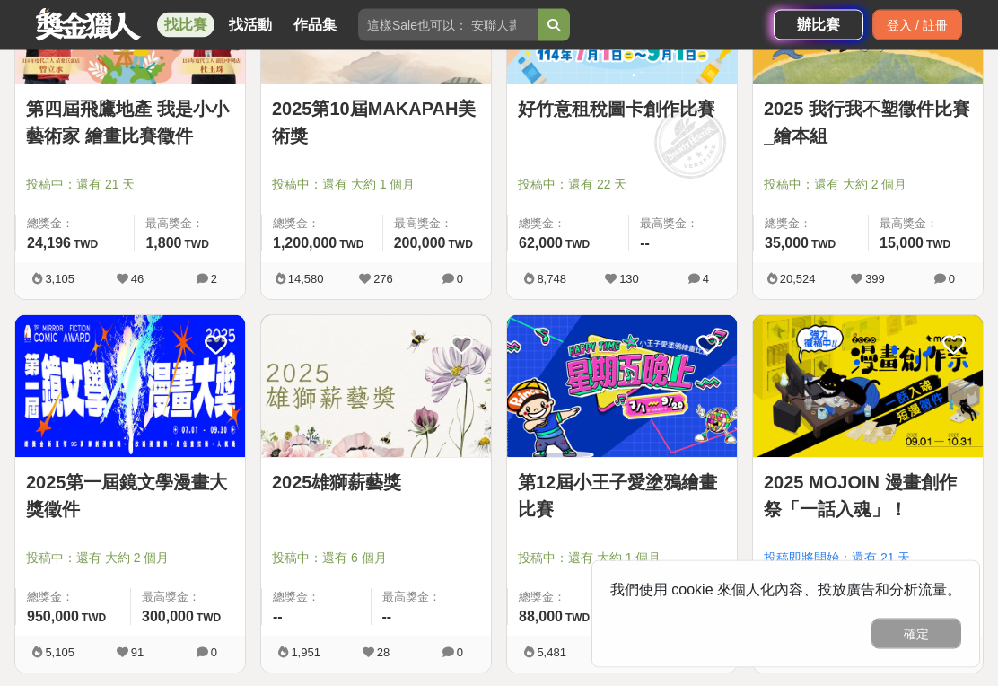
scroll to position [1945, 0]
click at [927, 649] on button "確定" at bounding box center [916, 633] width 90 height 31
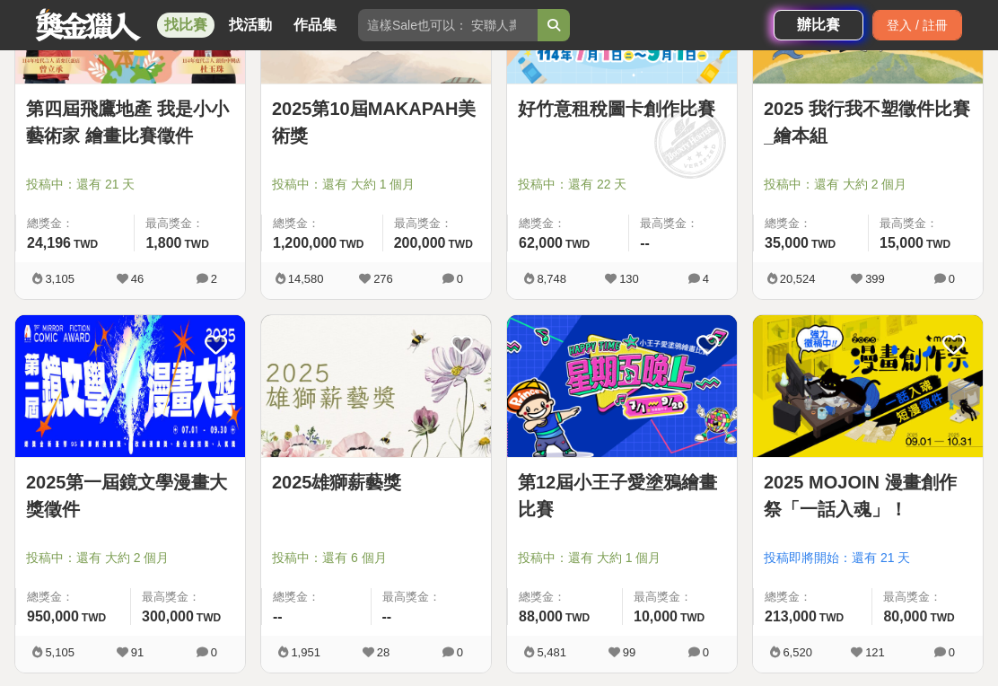
click at [968, 574] on div "投稿即將開始：還有 21 天" at bounding box center [868, 565] width 208 height 34
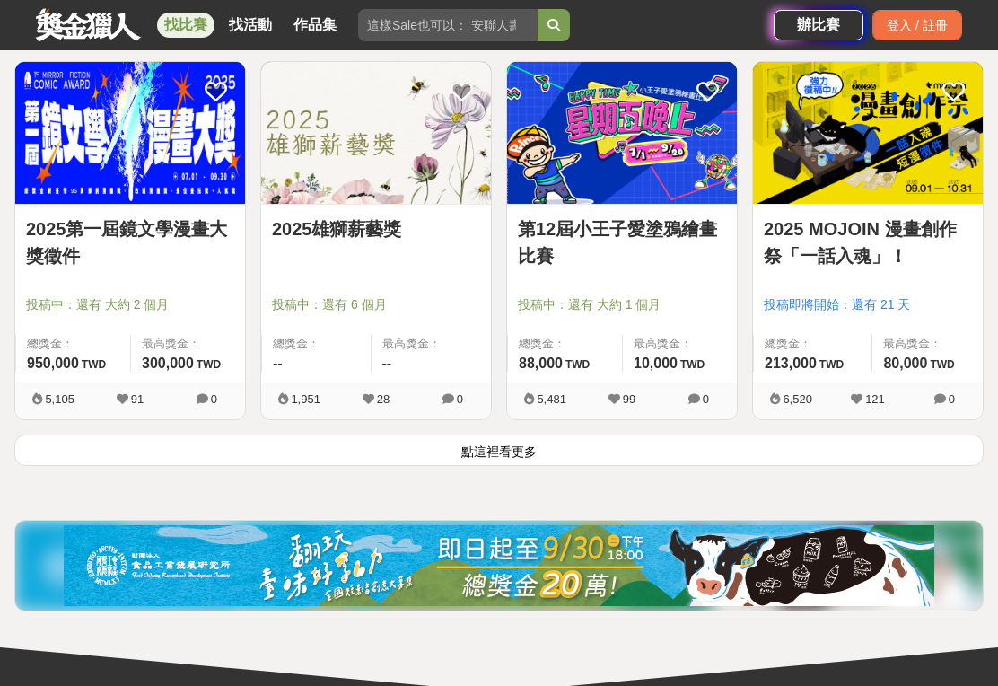
scroll to position [2199, 0]
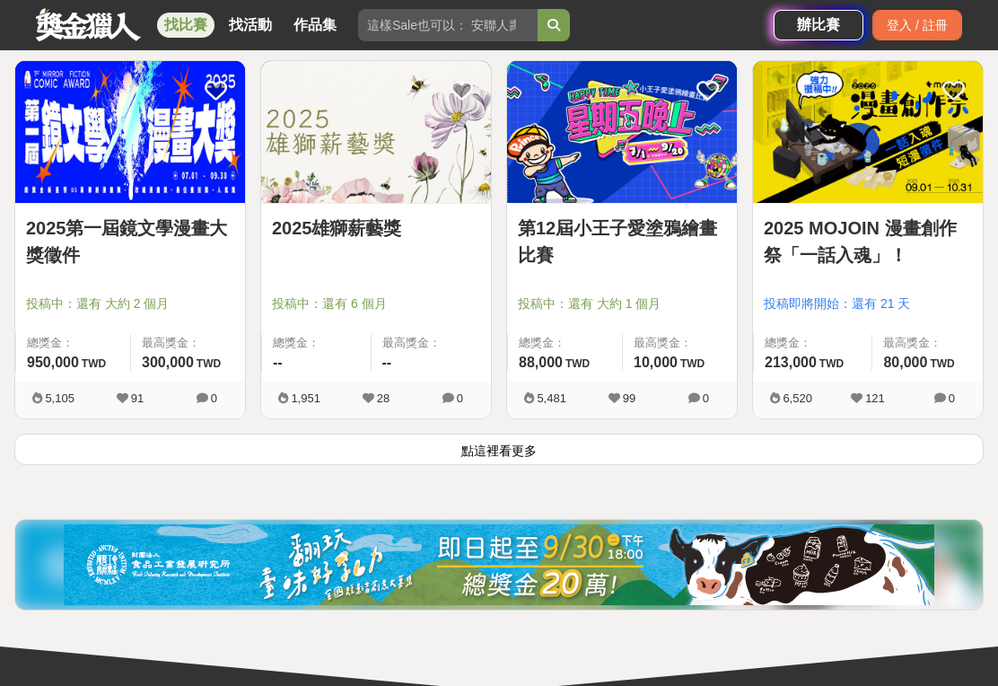
click at [532, 453] on button "點這裡看更多" at bounding box center [498, 448] width 969 height 31
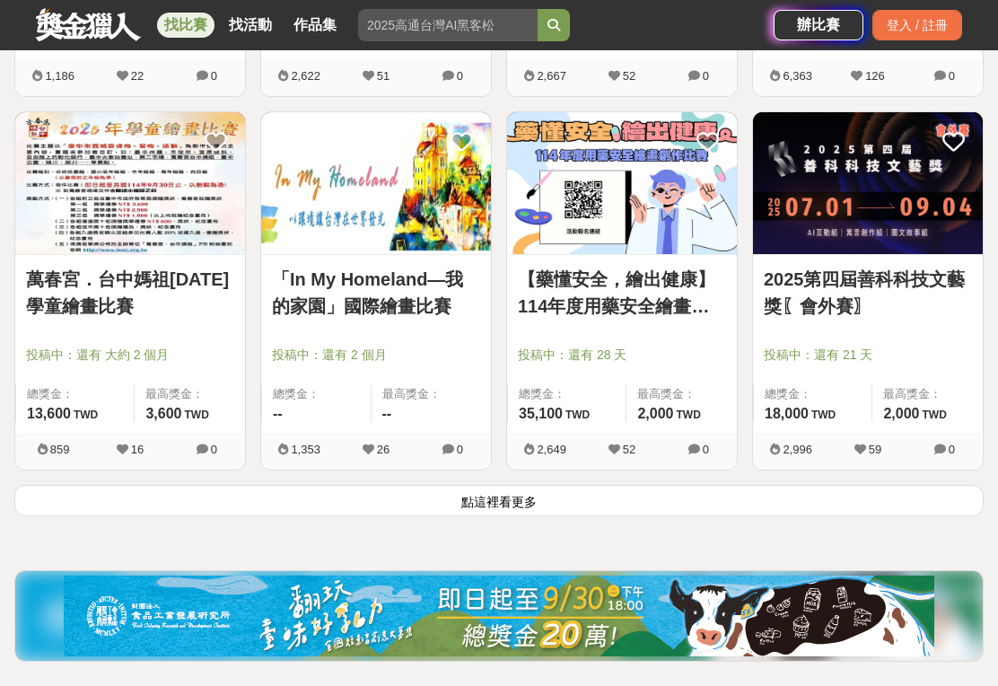
scroll to position [4367, 0]
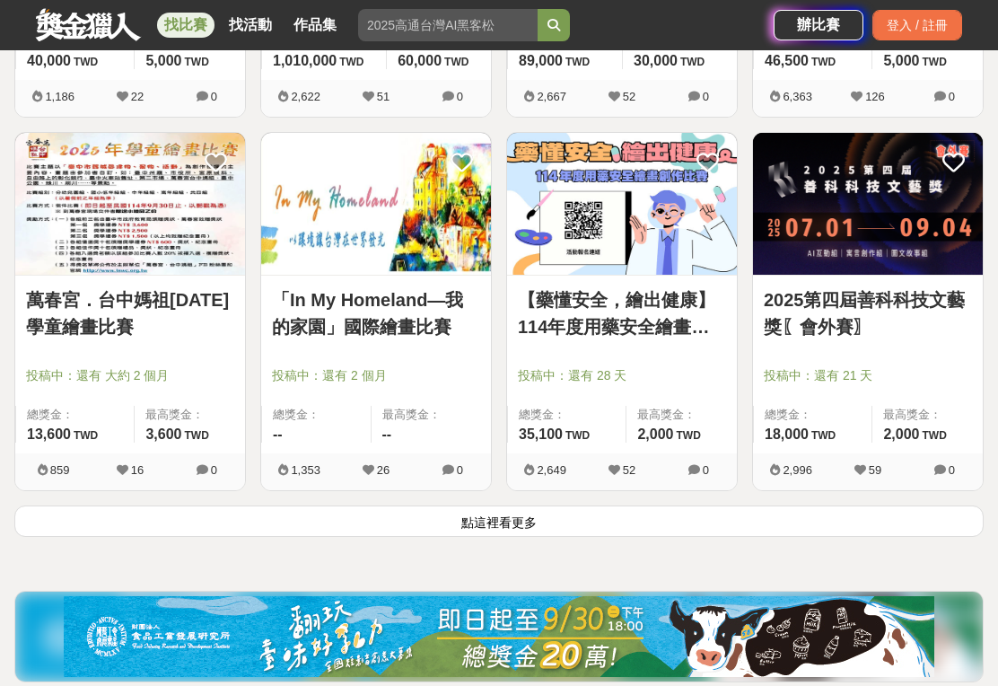
click at [533, 524] on button "點這裡看更多" at bounding box center [498, 520] width 969 height 31
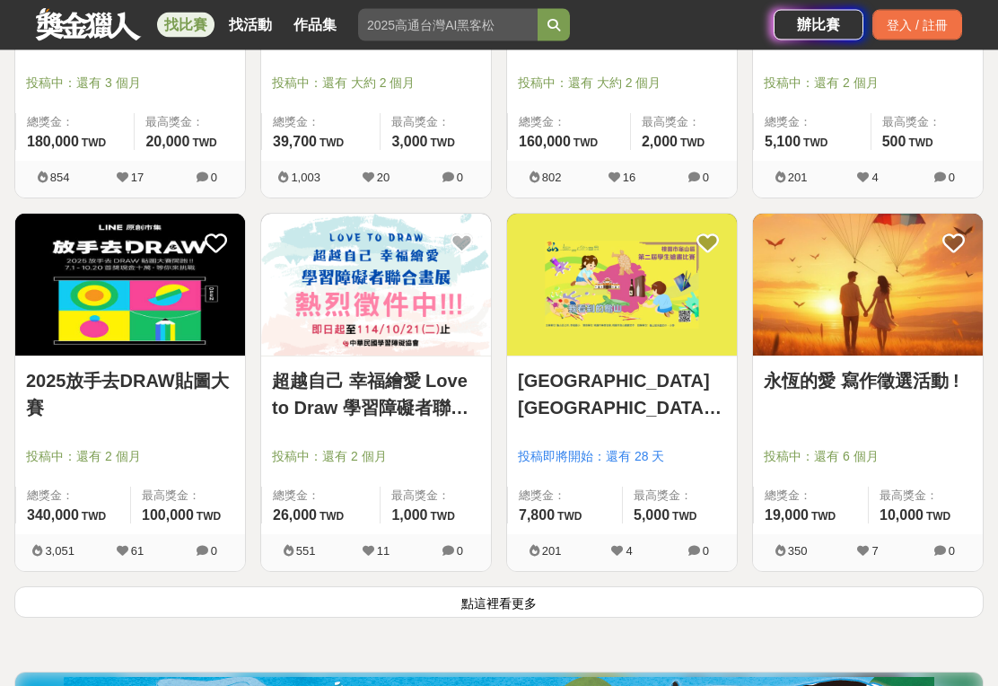
scroll to position [6526, 0]
click at [193, 383] on link "2025放手去DRAW貼圖大賽" at bounding box center [130, 394] width 208 height 54
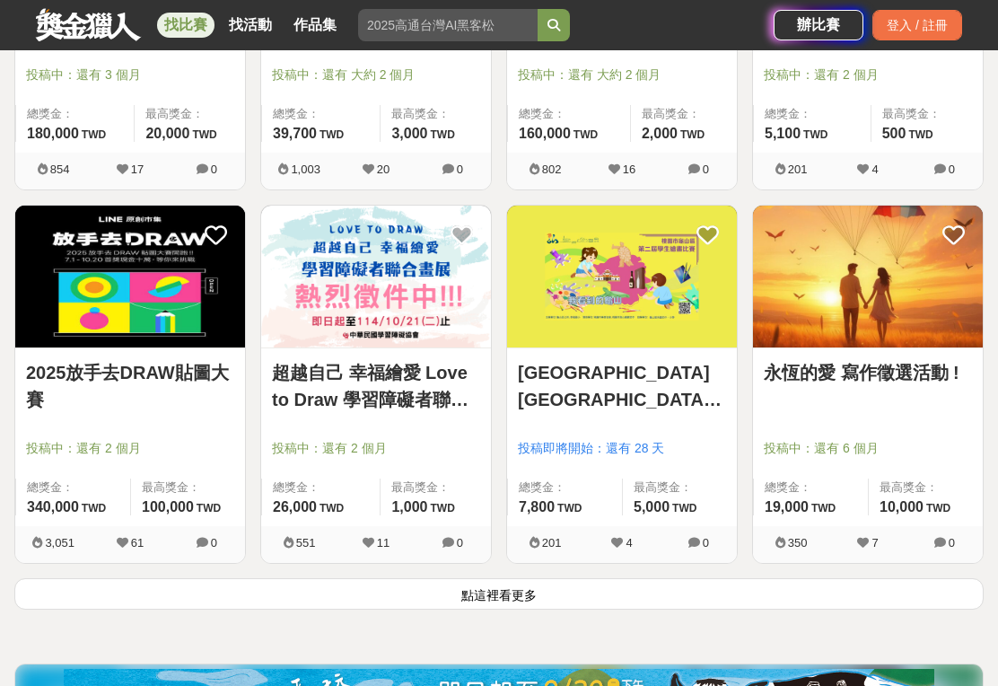
scroll to position [6534, 0]
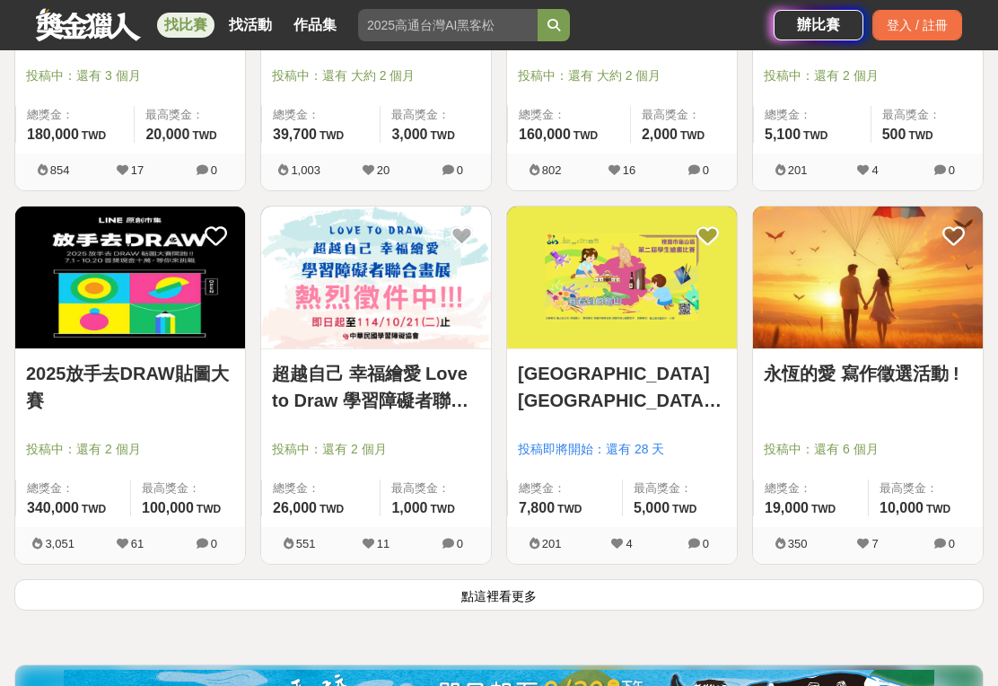
click at [530, 596] on button "點這裡看更多" at bounding box center [498, 594] width 969 height 31
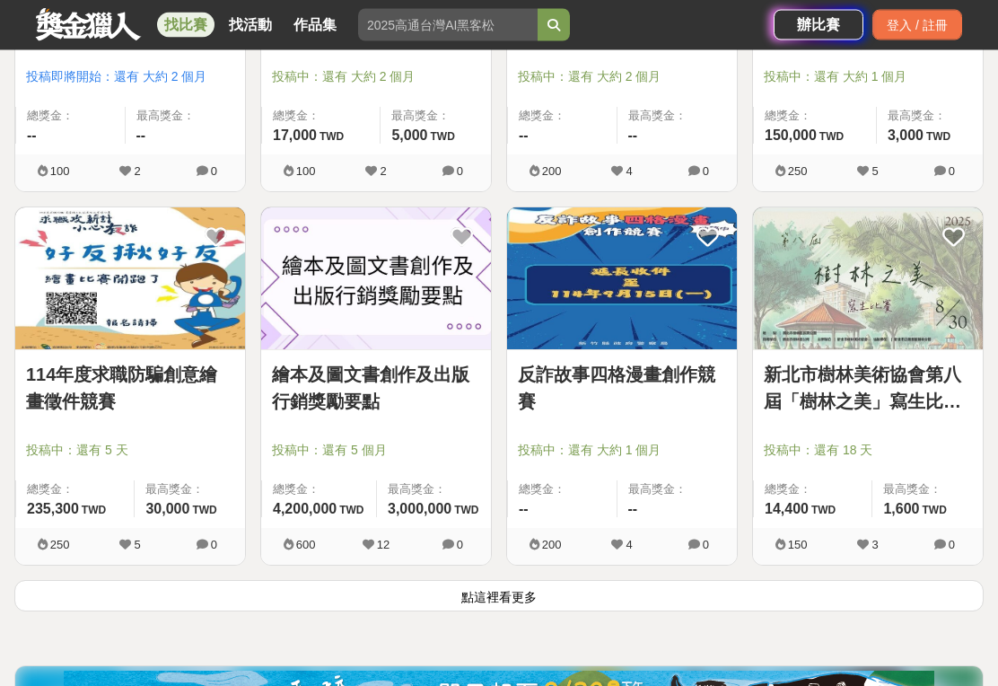
scroll to position [8773, 0]
click at [532, 598] on button "點這裡看更多" at bounding box center [498, 595] width 969 height 31
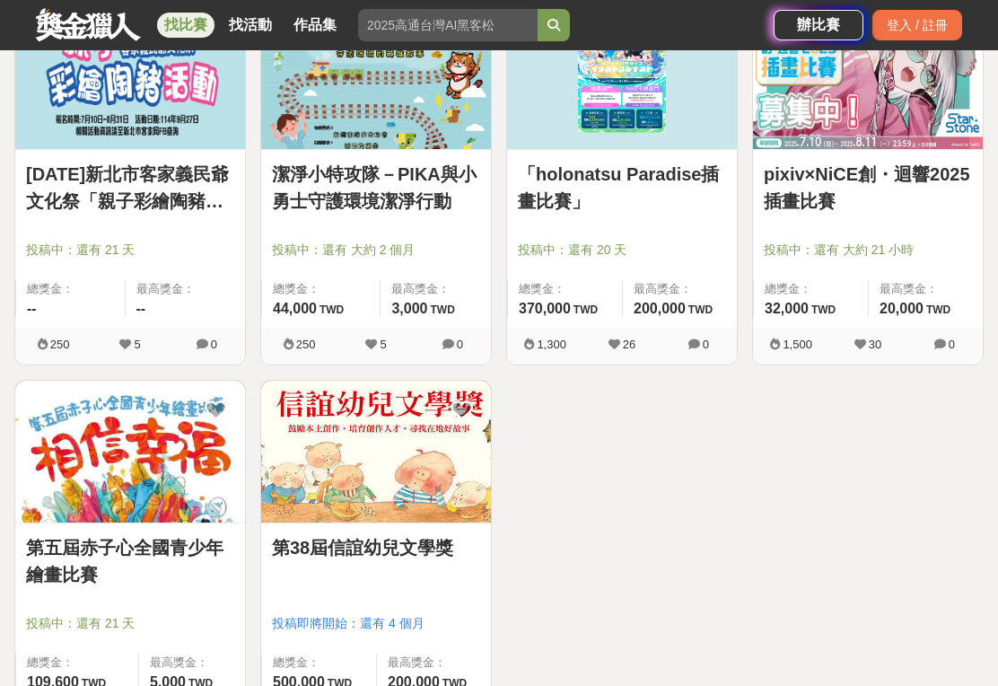
scroll to position [10841, 0]
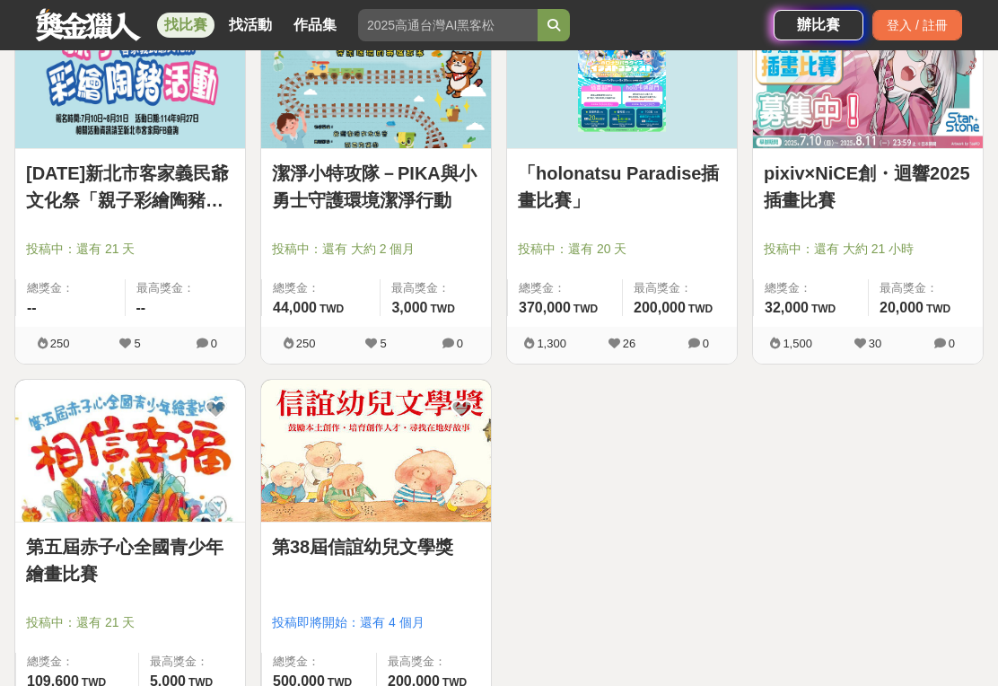
click at [432, 553] on link "第38屆信誼幼兒文學獎" at bounding box center [376, 546] width 208 height 27
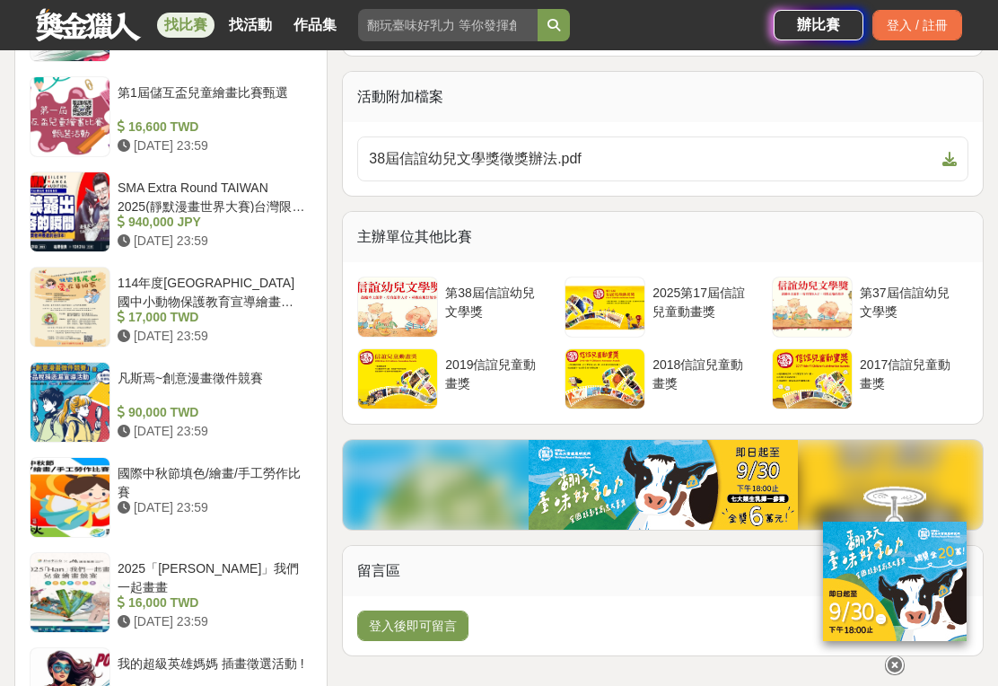
scroll to position [2052, 0]
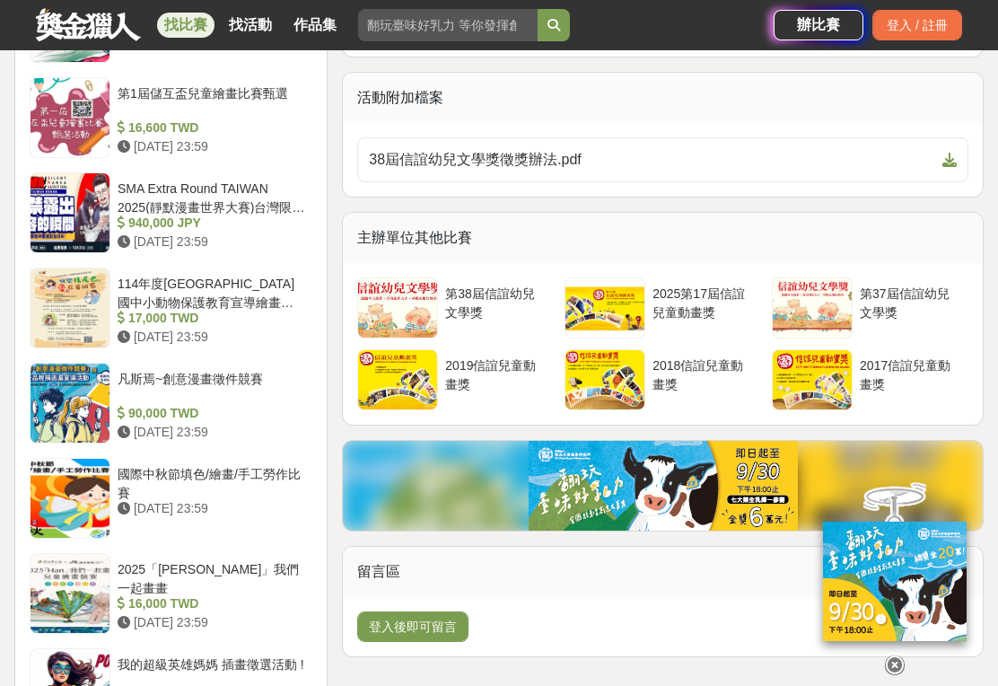
click at [838, 327] on div at bounding box center [812, 307] width 79 height 59
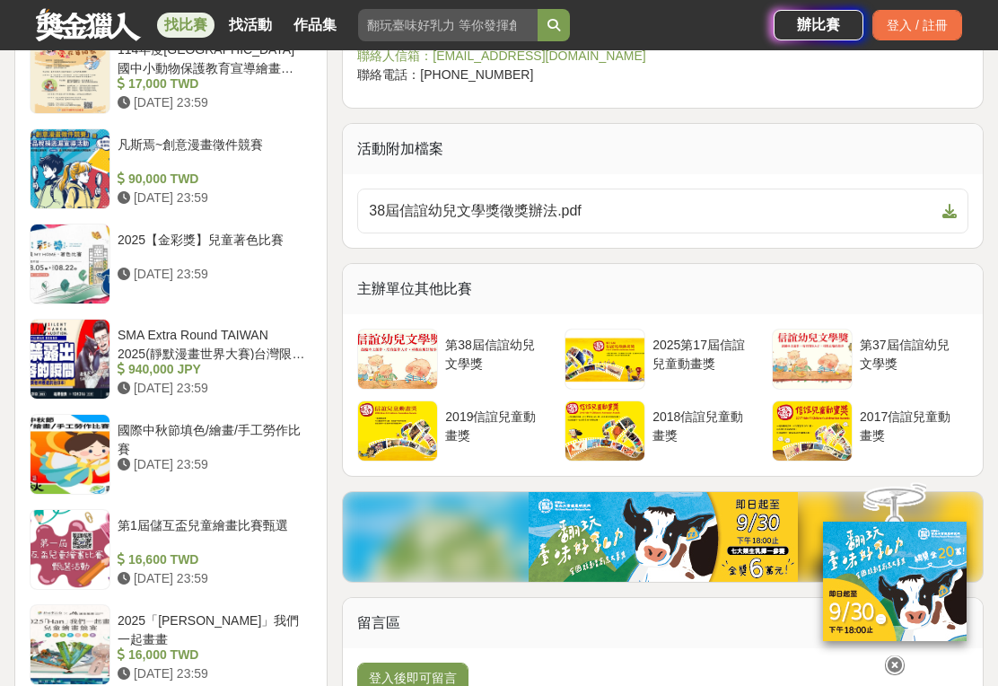
scroll to position [2000, 0]
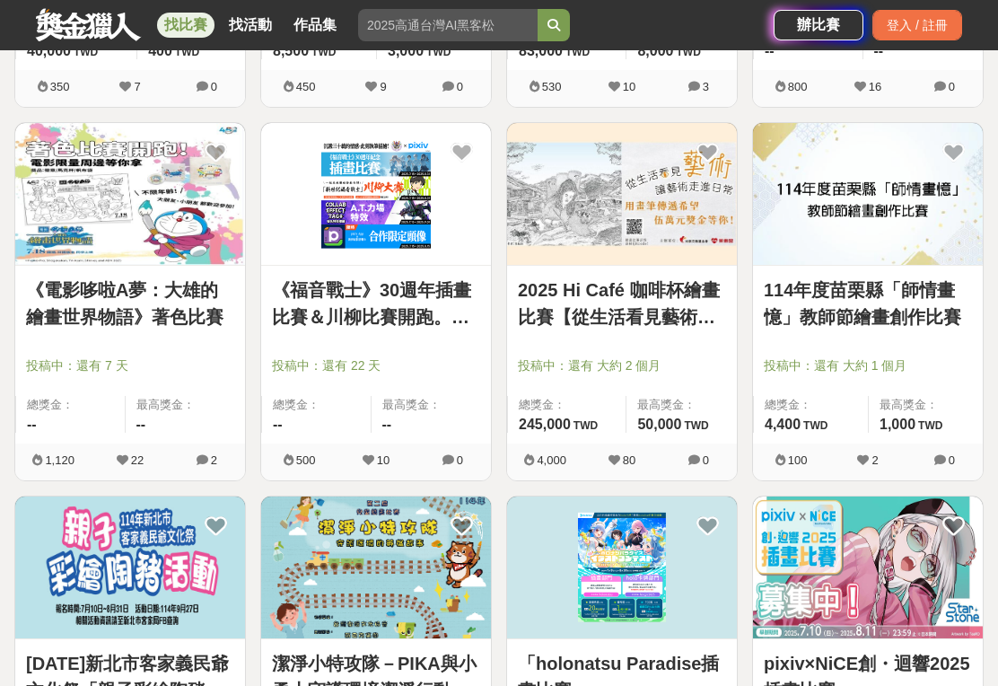
click at [680, 311] on link "2025 Hi Café 咖啡杯繪畫比賽【從生活看見藝術：你的早晨日記】" at bounding box center [622, 303] width 208 height 54
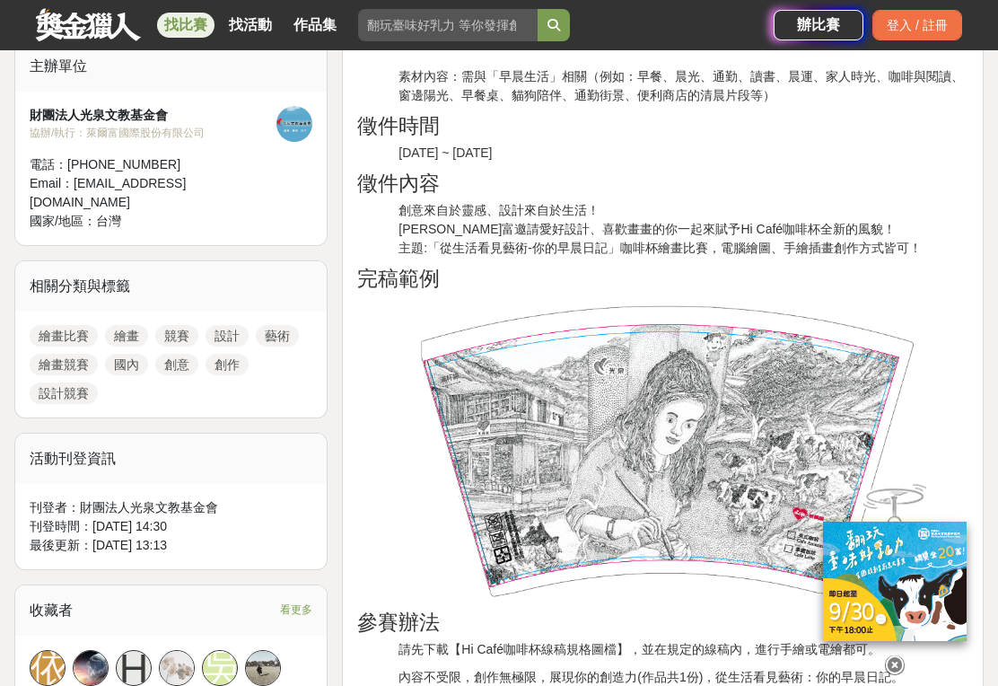
scroll to position [640, 0]
